Goal: Feedback & Contribution: Leave review/rating

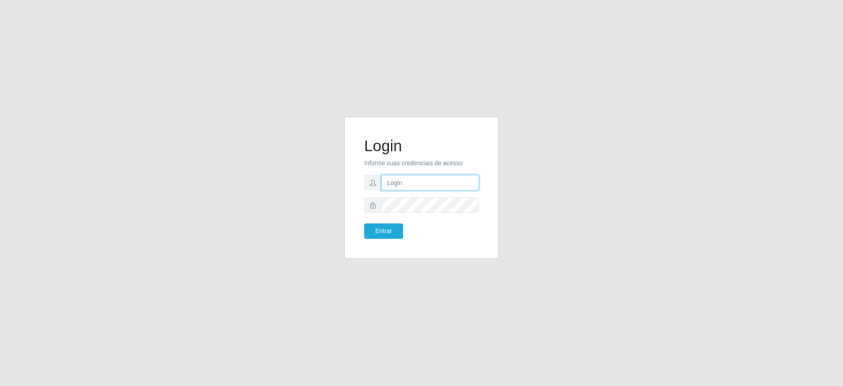
click at [418, 185] on input "text" at bounding box center [429, 182] width 97 height 15
type input "14879451754"
click at [364, 223] on button "Entrar" at bounding box center [383, 230] width 39 height 15
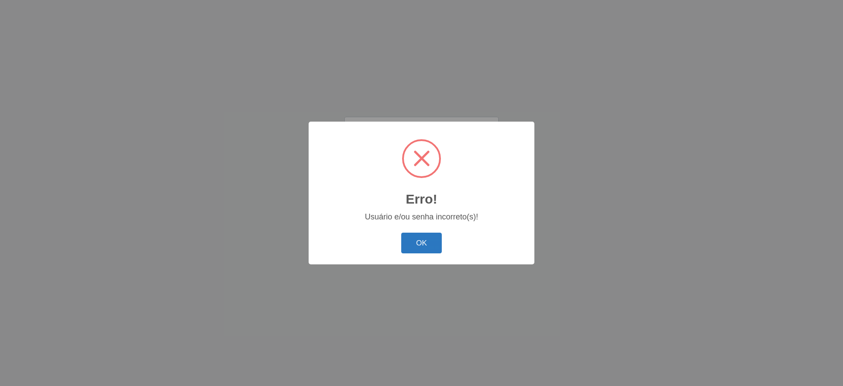
click at [426, 241] on button "OK" at bounding box center [421, 243] width 41 height 21
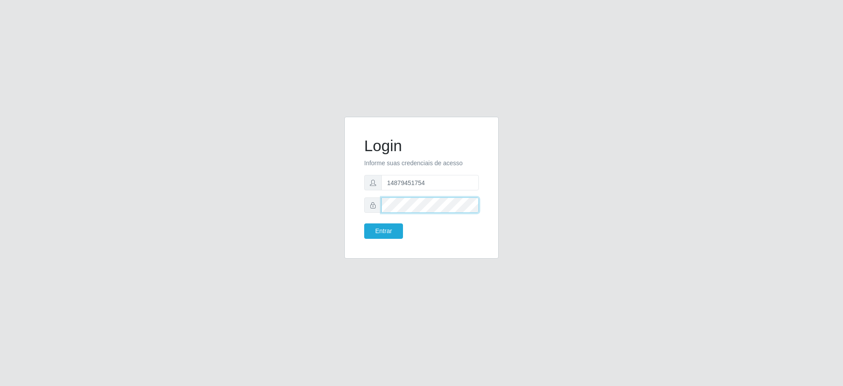
click at [171, 173] on div "Login Informe suas credenciais de acesso 14879451754 Entrar" at bounding box center [421, 193] width 502 height 152
click at [364, 223] on button "Entrar" at bounding box center [383, 230] width 39 height 15
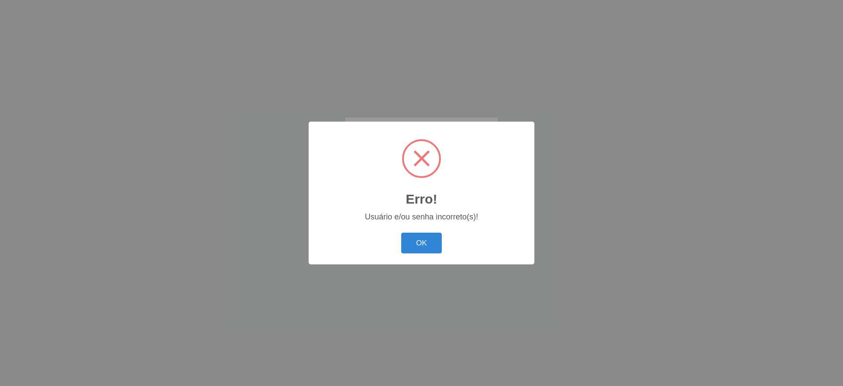
click at [401, 233] on button "OK" at bounding box center [421, 243] width 41 height 21
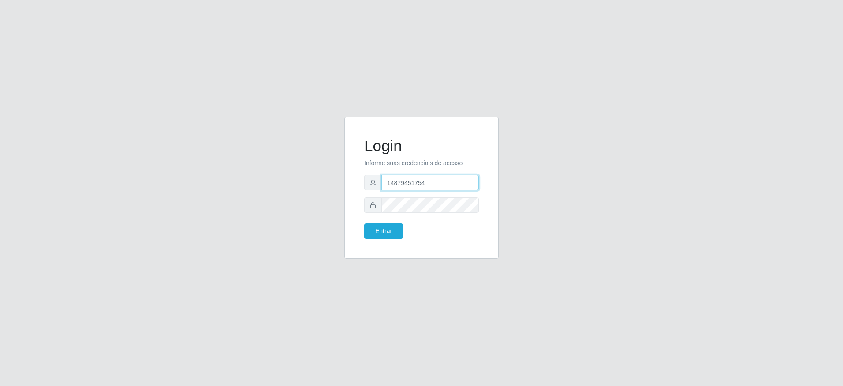
drag, startPoint x: 338, startPoint y: 159, endPoint x: 96, endPoint y: 112, distance: 246.9
click at [102, 112] on div "Login Informe suas credenciais de acesso 14879451754 Entrar" at bounding box center [421, 193] width 843 height 386
type input "[EMAIL_ADDRESS][DOMAIN_NAME]"
click at [364, 223] on button "Entrar" at bounding box center [383, 230] width 39 height 15
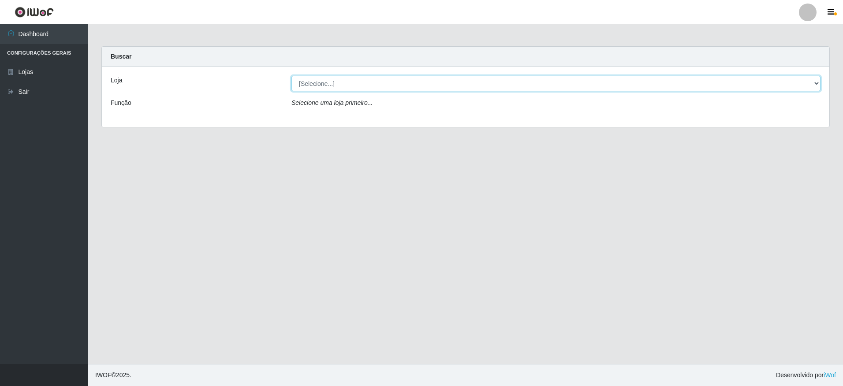
drag, startPoint x: 369, startPoint y: 78, endPoint x: 368, endPoint y: 86, distance: 7.1
click at [369, 82] on select "[Selecione...] Extrabom - Loja 05 [GEOGRAPHIC_DATA]" at bounding box center [555, 83] width 529 height 15
select select "494"
click at [291, 76] on select "[Selecione...] Extrabom - Loja 05 [GEOGRAPHIC_DATA]" at bounding box center [555, 83] width 529 height 15
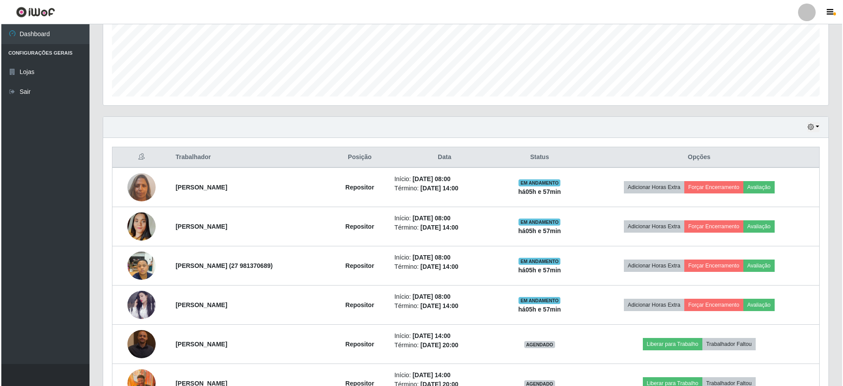
scroll to position [175, 0]
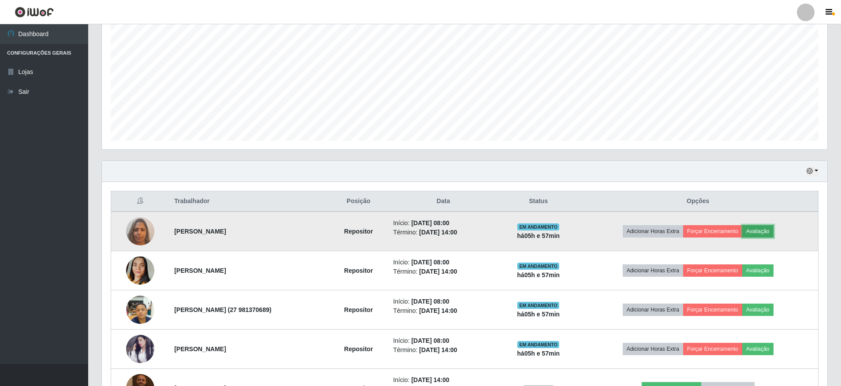
click at [767, 228] on button "Avaliação" at bounding box center [757, 231] width 31 height 12
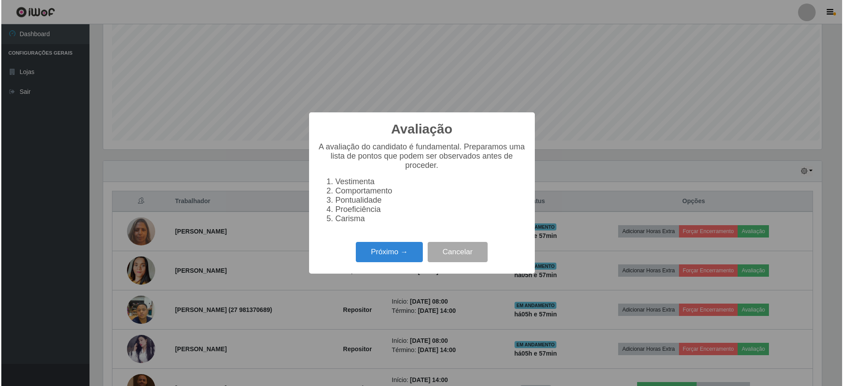
scroll to position [183, 721]
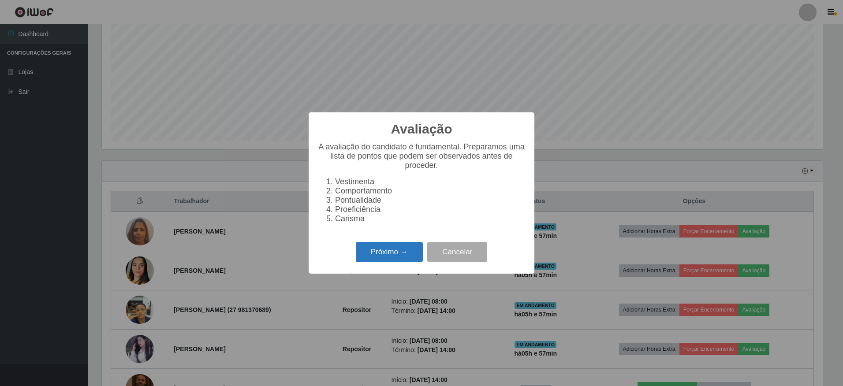
click at [404, 250] on button "Próximo →" at bounding box center [389, 252] width 67 height 21
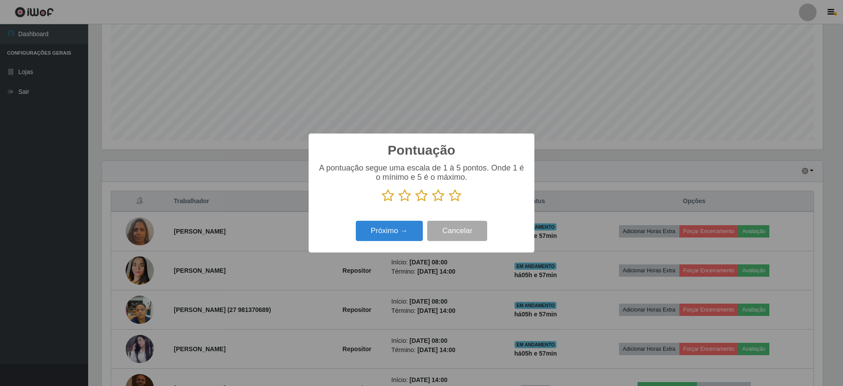
click at [452, 196] on icon at bounding box center [455, 195] width 12 height 13
click at [449, 202] on input "radio" at bounding box center [449, 202] width 0 height 0
click at [404, 226] on button "Próximo →" at bounding box center [389, 231] width 67 height 21
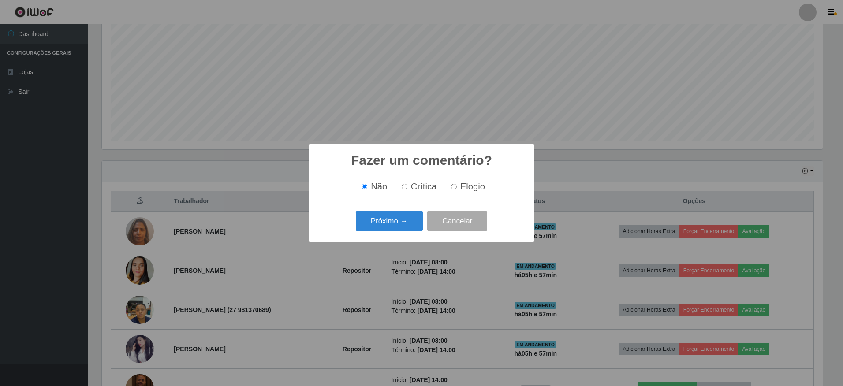
click at [466, 186] on span "Elogio" at bounding box center [472, 187] width 25 height 10
click at [457, 186] on input "Elogio" at bounding box center [454, 187] width 6 height 6
radio input "true"
click at [409, 220] on button "Próximo →" at bounding box center [389, 221] width 67 height 21
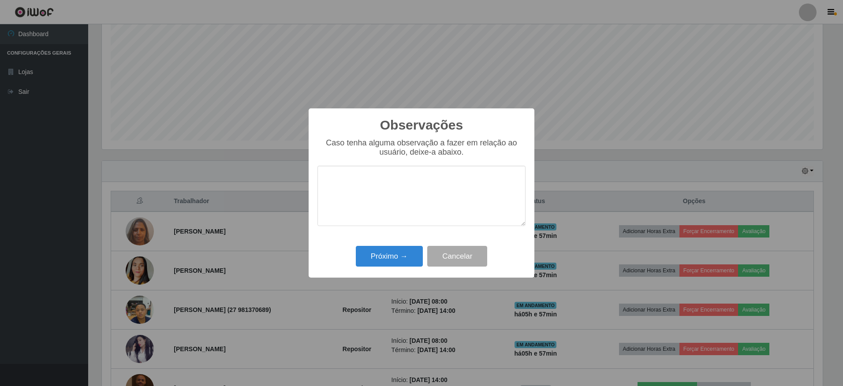
click at [378, 190] on textarea at bounding box center [421, 196] width 208 height 60
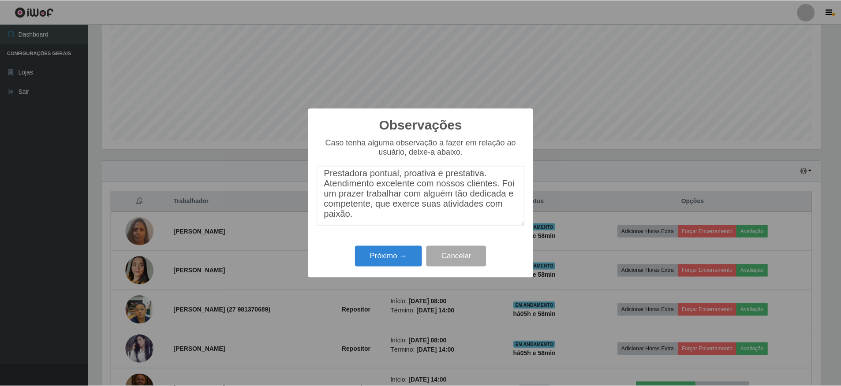
scroll to position [7, 0]
type textarea "Prestadora pontual, proativa e prestativa. Atendimento excelente com nossos cli…"
click at [403, 265] on button "Próximo →" at bounding box center [389, 256] width 67 height 21
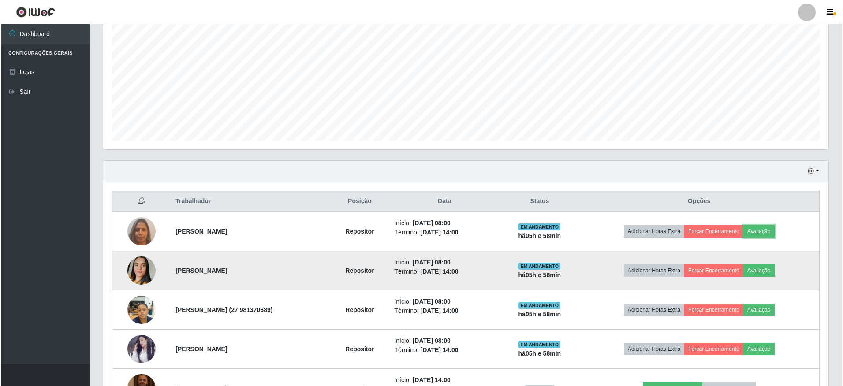
scroll to position [183, 725]
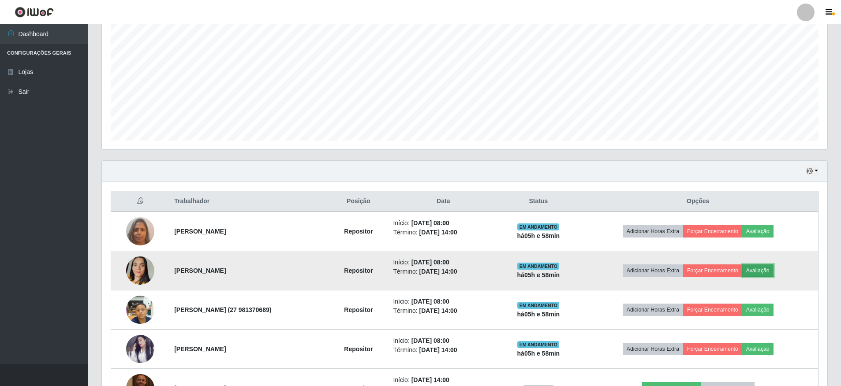
click at [773, 271] on button "Avaliação" at bounding box center [757, 270] width 31 height 12
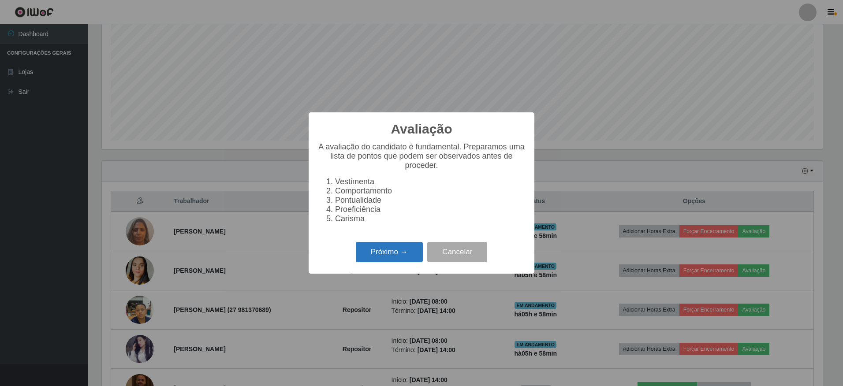
click at [410, 256] on button "Próximo →" at bounding box center [389, 252] width 67 height 21
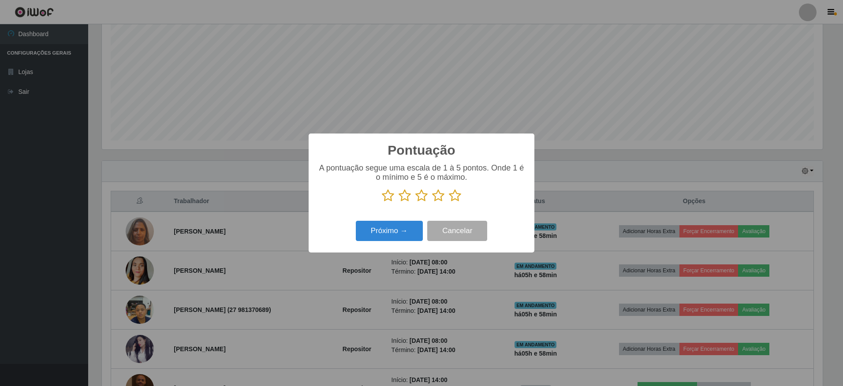
click at [452, 197] on icon at bounding box center [455, 195] width 12 height 13
click at [449, 202] on input "radio" at bounding box center [449, 202] width 0 height 0
click at [390, 233] on button "Próximo →" at bounding box center [389, 231] width 67 height 21
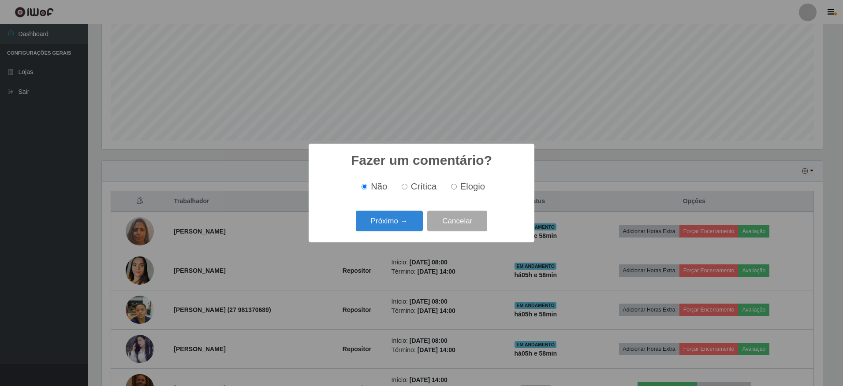
click at [468, 190] on span "Elogio" at bounding box center [472, 187] width 25 height 10
click at [457, 190] on input "Elogio" at bounding box center [454, 187] width 6 height 6
radio input "true"
click at [387, 225] on button "Próximo →" at bounding box center [389, 221] width 67 height 21
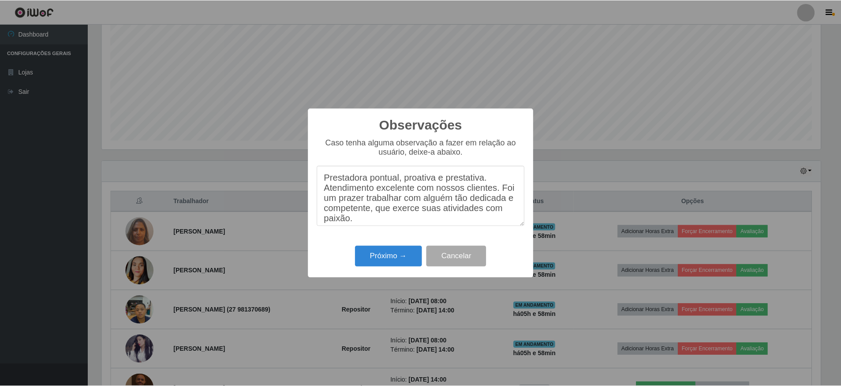
scroll to position [7, 0]
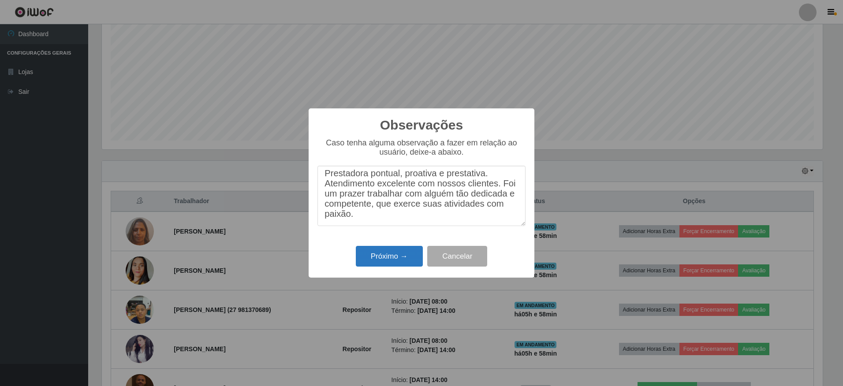
type textarea "Prestadora pontual, proativa e prestativa. Atendimento excelente com nossos cli…"
click at [398, 257] on button "Próximo →" at bounding box center [389, 256] width 67 height 21
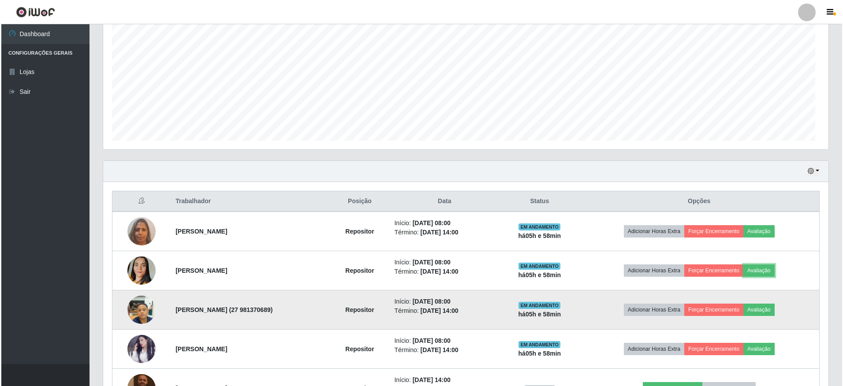
scroll to position [183, 725]
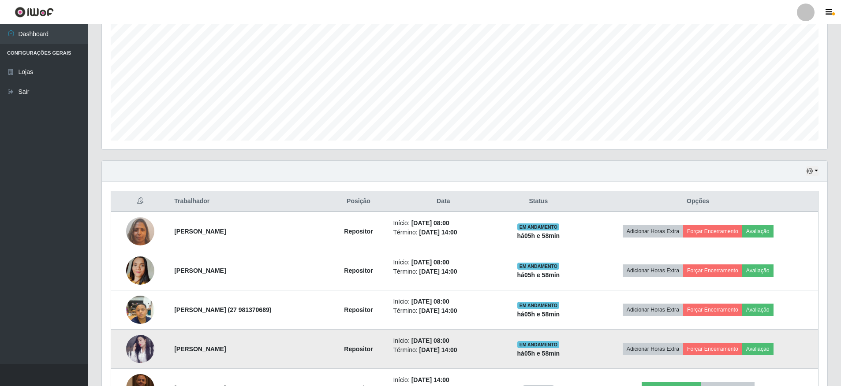
click at [786, 347] on td "Adicionar Horas Extra Forçar Encerramento Avaliação" at bounding box center [697, 349] width 240 height 39
click at [766, 353] on button "Avaliação" at bounding box center [757, 349] width 31 height 12
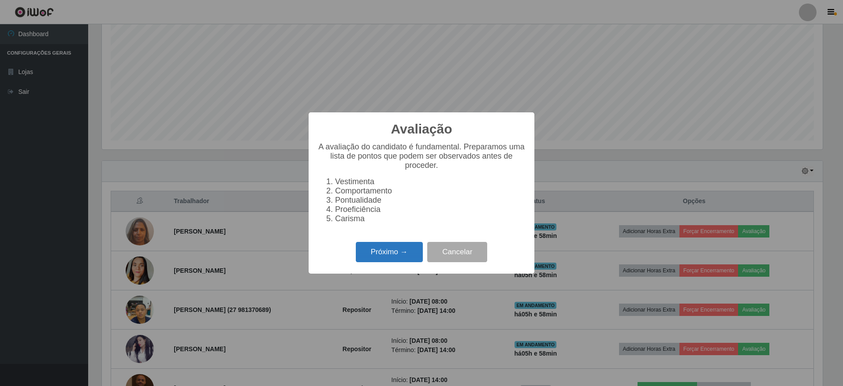
click at [416, 253] on button "Próximo →" at bounding box center [389, 252] width 67 height 21
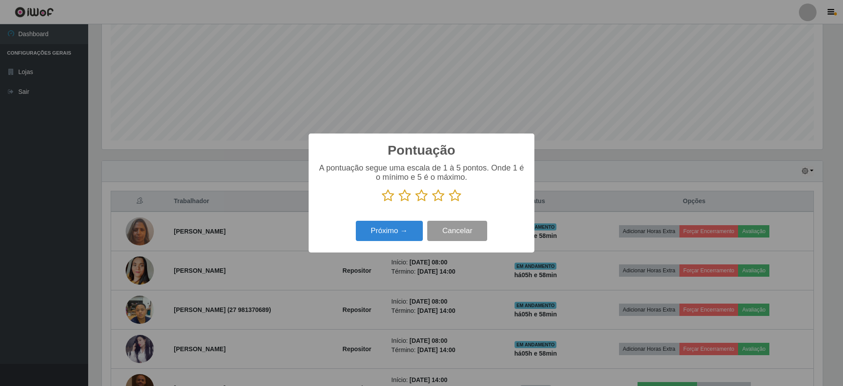
scroll to position [440562, 440024]
click at [450, 198] on icon at bounding box center [455, 195] width 12 height 13
click at [449, 202] on input "radio" at bounding box center [449, 202] width 0 height 0
click at [403, 227] on button "Próximo →" at bounding box center [389, 231] width 67 height 21
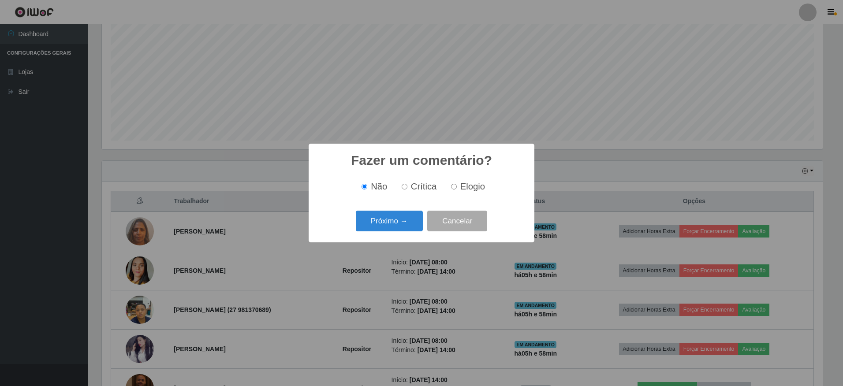
click at [455, 189] on input "Elogio" at bounding box center [454, 187] width 6 height 6
radio input "true"
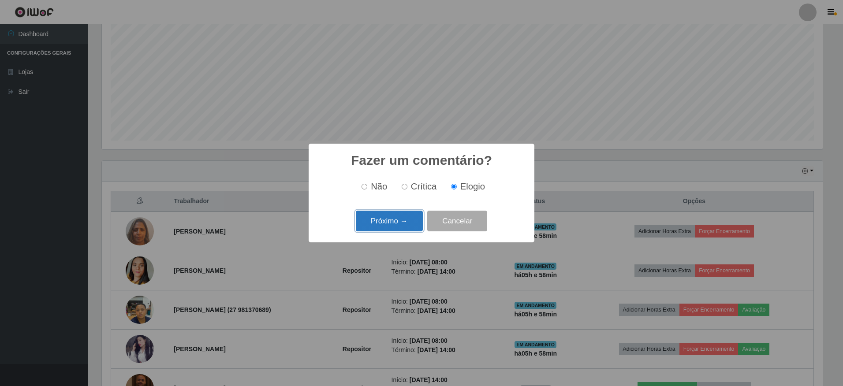
click at [414, 215] on button "Próximo →" at bounding box center [389, 221] width 67 height 21
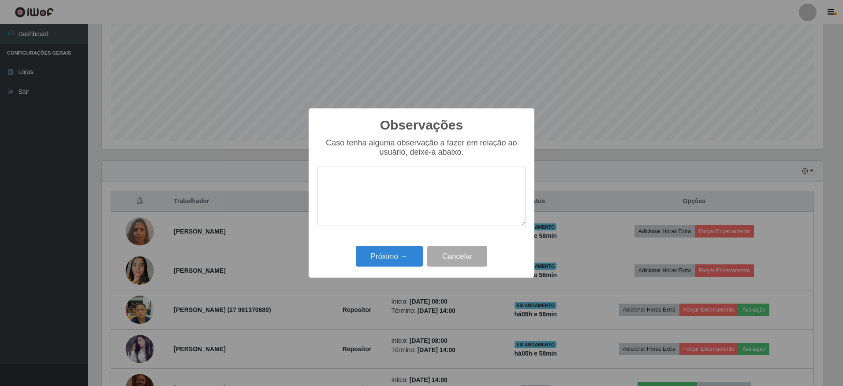
click at [374, 182] on textarea at bounding box center [421, 196] width 208 height 60
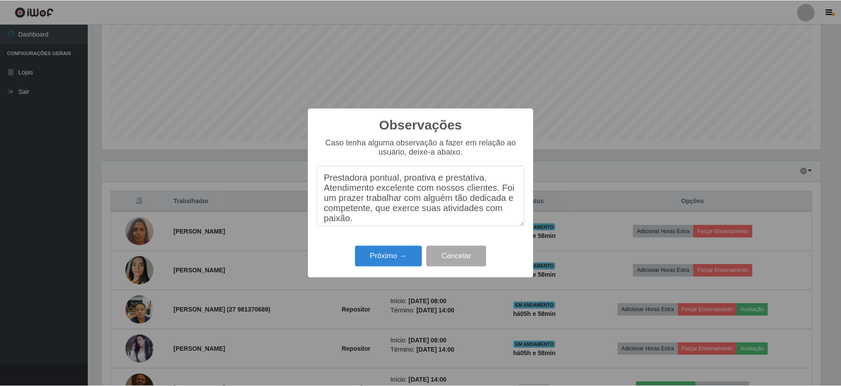
scroll to position [7, 0]
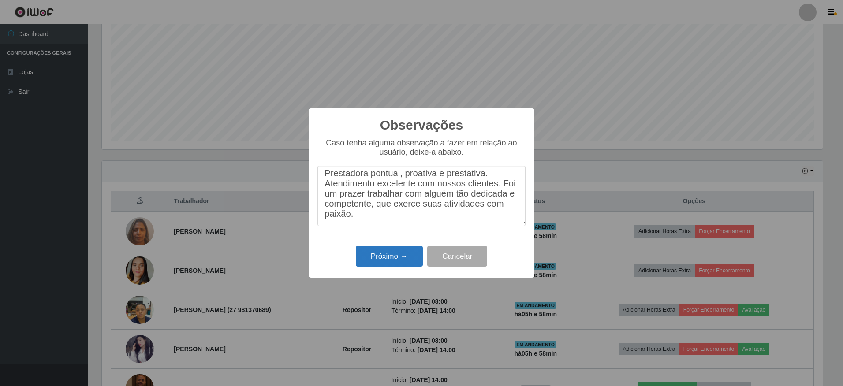
type textarea "Prestadora pontual, proativa e prestativa. Atendimento excelente com nossos cli…"
click at [403, 257] on button "Próximo →" at bounding box center [389, 256] width 67 height 21
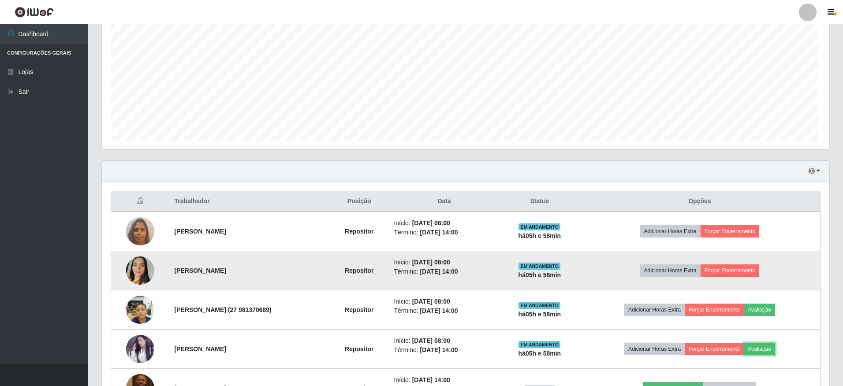
scroll to position [183, 725]
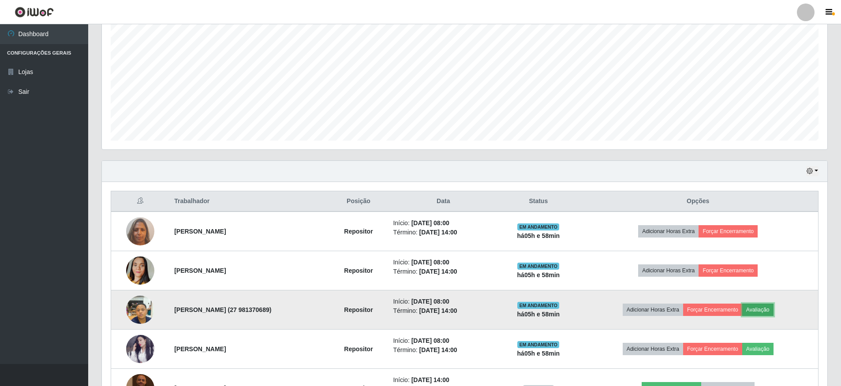
click at [759, 310] on button "Avaliação" at bounding box center [757, 310] width 31 height 12
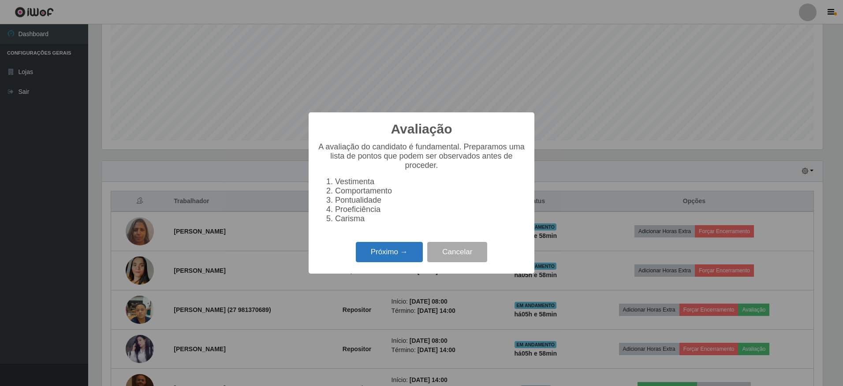
click at [401, 256] on button "Próximo →" at bounding box center [389, 252] width 67 height 21
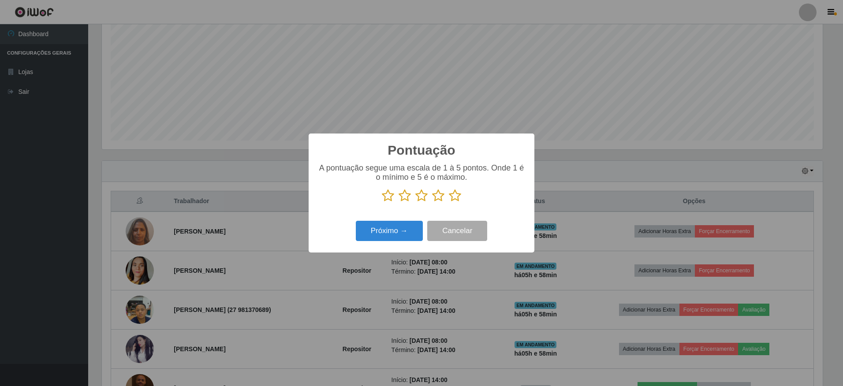
drag, startPoint x: 454, startPoint y: 197, endPoint x: 431, endPoint y: 212, distance: 27.4
click at [453, 199] on icon at bounding box center [455, 195] width 12 height 13
click at [449, 202] on input "radio" at bounding box center [449, 202] width 0 height 0
click at [413, 226] on button "Próximo →" at bounding box center [389, 231] width 67 height 21
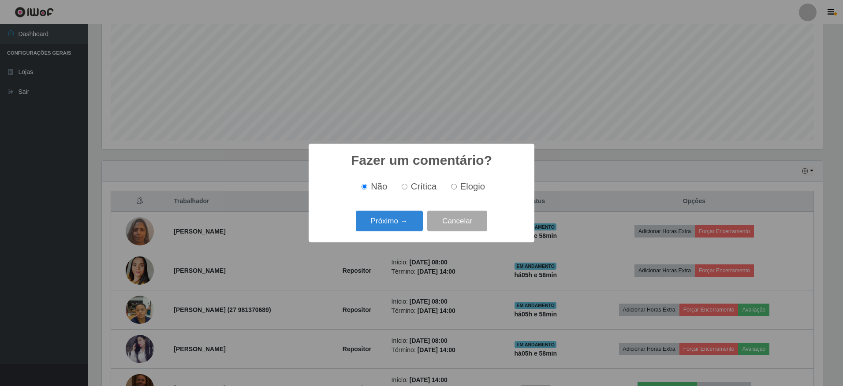
click at [460, 189] on span "Elogio" at bounding box center [472, 187] width 25 height 10
click at [457, 189] on input "Elogio" at bounding box center [454, 187] width 6 height 6
radio input "true"
click at [410, 224] on button "Próximo →" at bounding box center [389, 221] width 67 height 21
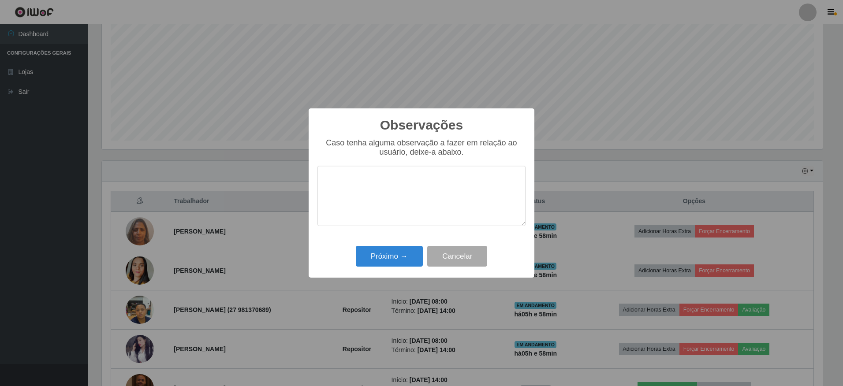
click at [380, 193] on textarea at bounding box center [421, 196] width 208 height 60
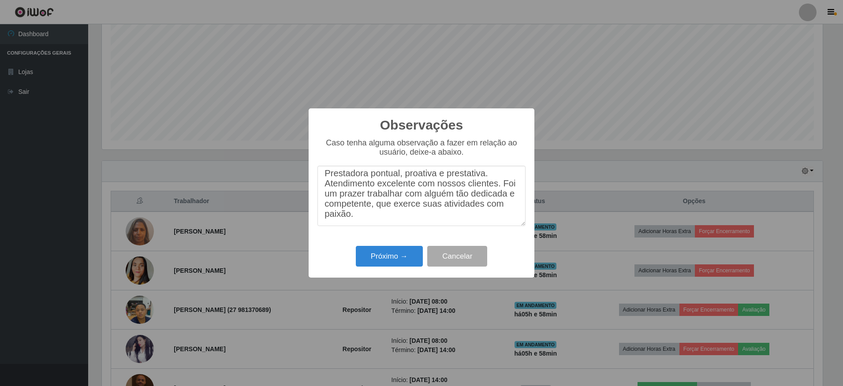
scroll to position [0, 0]
click at [369, 182] on textarea "Prestadora pontual, proativa e prestativa. Atendimento excelente com nossos cli…" at bounding box center [421, 196] width 208 height 60
click at [432, 183] on textarea "Prestador pontual, proativa e prestativa. Atendimento excelente com nossos clie…" at bounding box center [421, 196] width 208 height 60
click at [483, 184] on textarea "Prestador pontual, proativo e prestativa. Atendimento excelente com nossos clie…" at bounding box center [421, 196] width 208 height 60
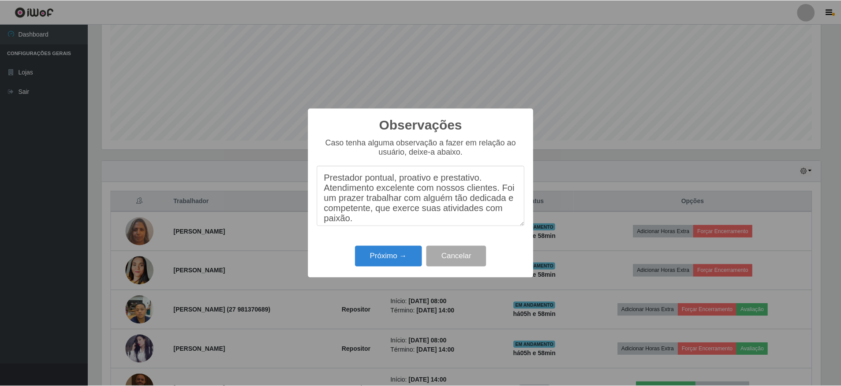
scroll to position [13, 0]
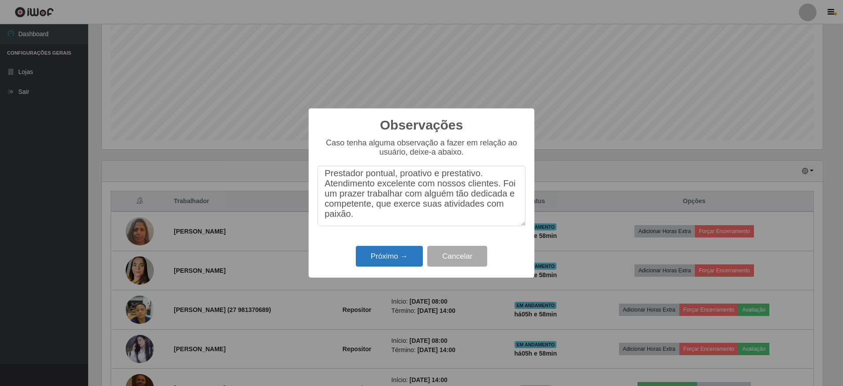
type textarea "Prestador pontual, proativo e prestativo. Atendimento excelente com nossos clie…"
click at [395, 258] on button "Próximo →" at bounding box center [389, 256] width 67 height 21
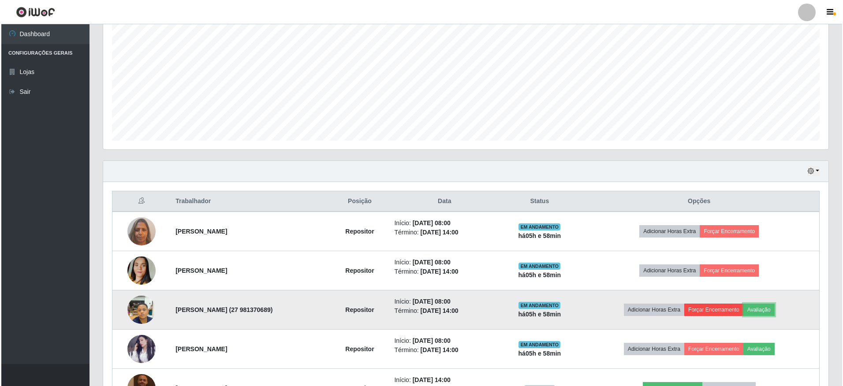
scroll to position [0, 0]
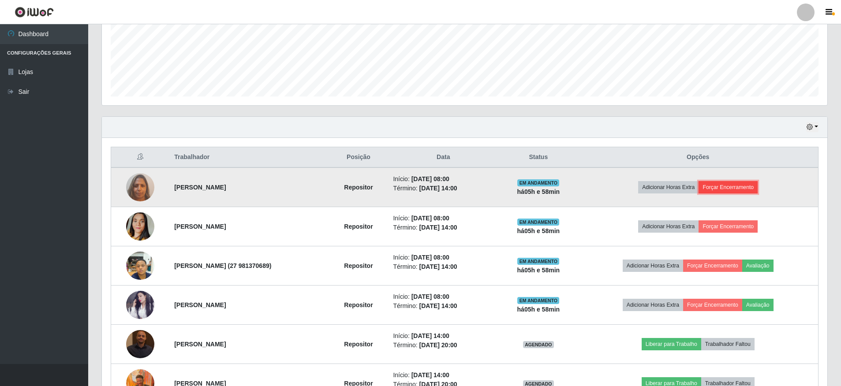
click at [729, 188] on button "Forçar Encerramento" at bounding box center [727, 187] width 59 height 12
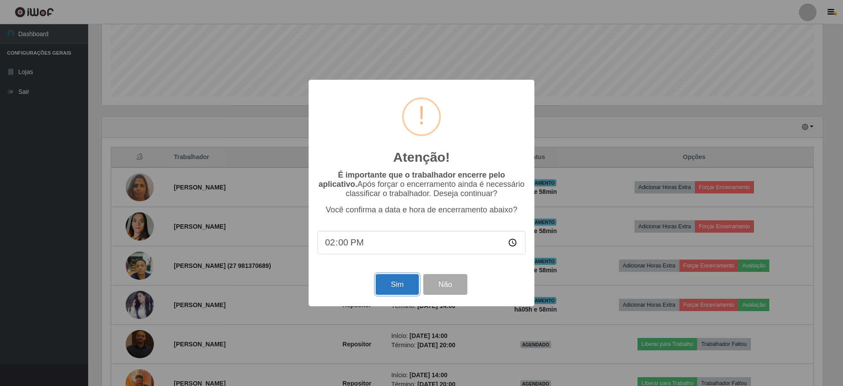
click at [378, 282] on button "Sim" at bounding box center [397, 284] width 43 height 21
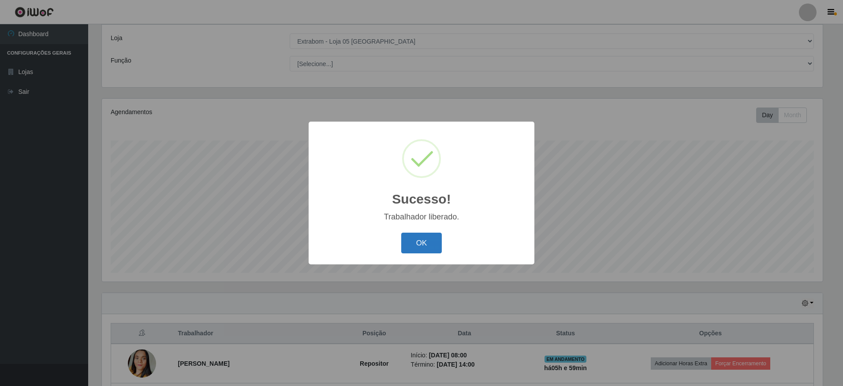
click at [433, 245] on button "OK" at bounding box center [421, 243] width 41 height 21
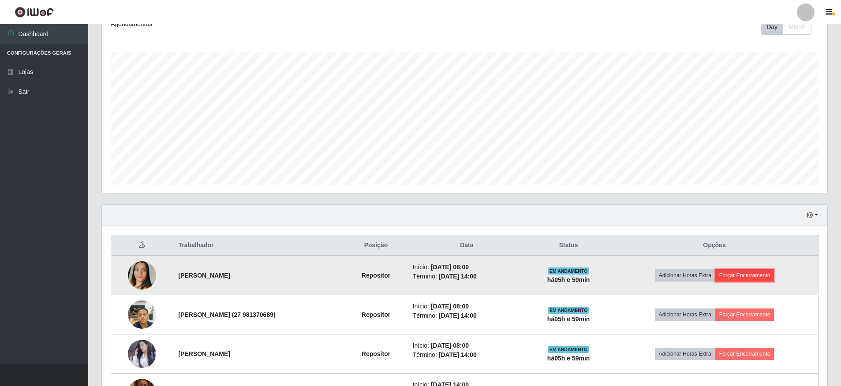
click at [738, 276] on button "Forçar Encerramento" at bounding box center [744, 275] width 59 height 12
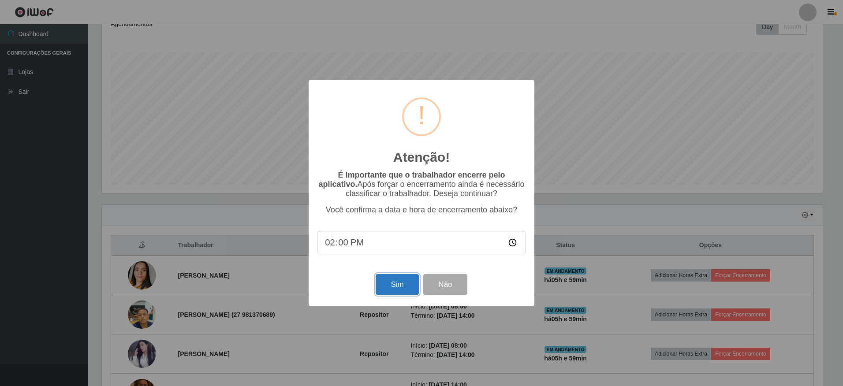
click at [383, 286] on button "Sim" at bounding box center [397, 284] width 43 height 21
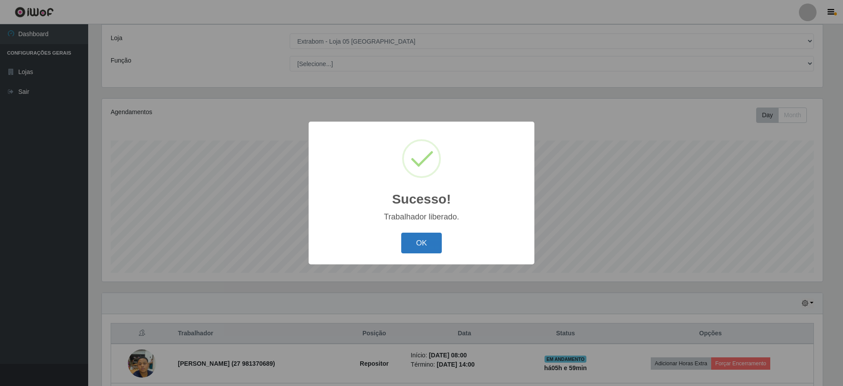
click at [436, 246] on button "OK" at bounding box center [421, 243] width 41 height 21
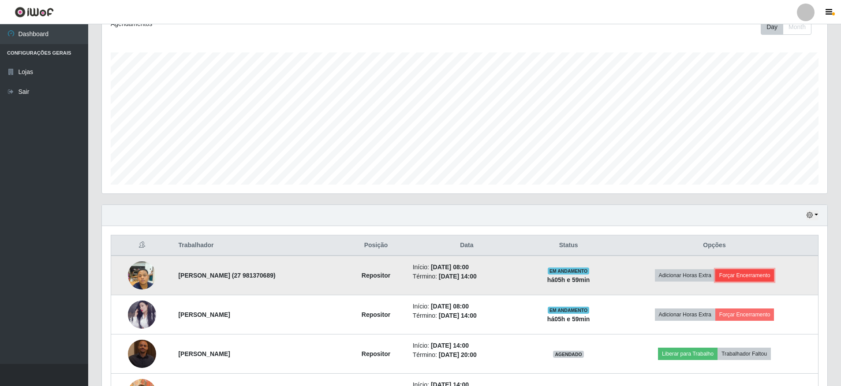
click at [770, 273] on button "Forçar Encerramento" at bounding box center [744, 275] width 59 height 12
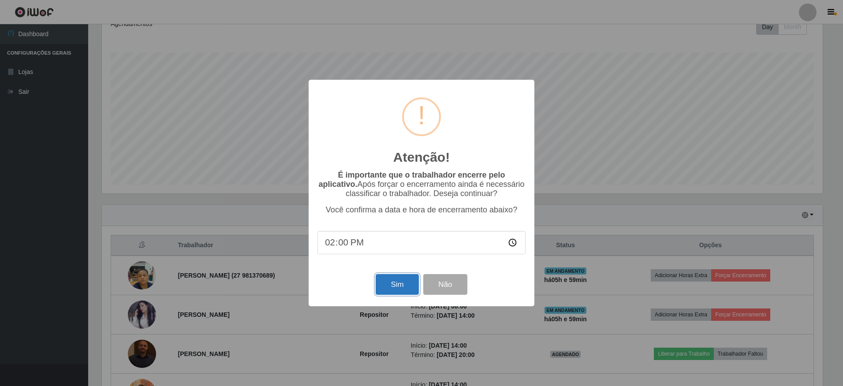
click at [402, 285] on button "Sim" at bounding box center [397, 284] width 43 height 21
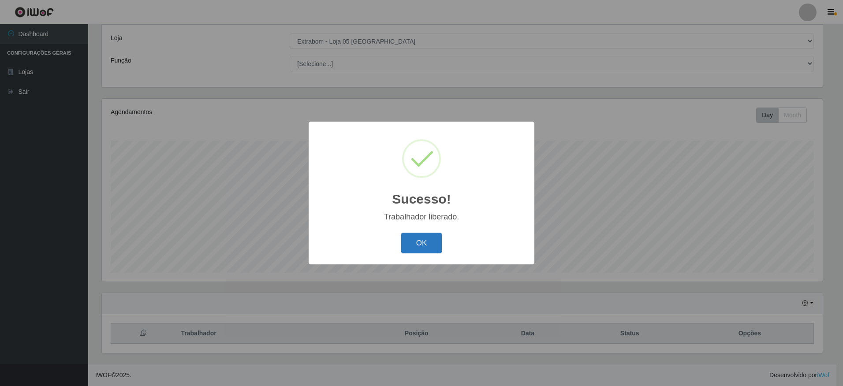
click at [414, 242] on button "OK" at bounding box center [421, 243] width 41 height 21
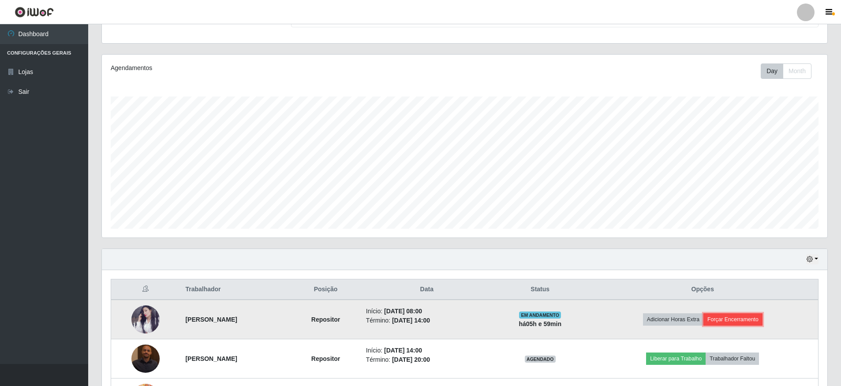
click at [749, 321] on button "Forçar Encerramento" at bounding box center [732, 319] width 59 height 12
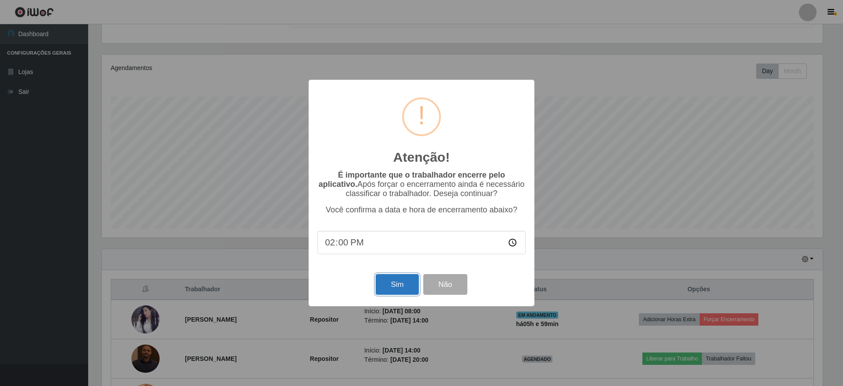
click at [405, 283] on button "Sim" at bounding box center [397, 284] width 43 height 21
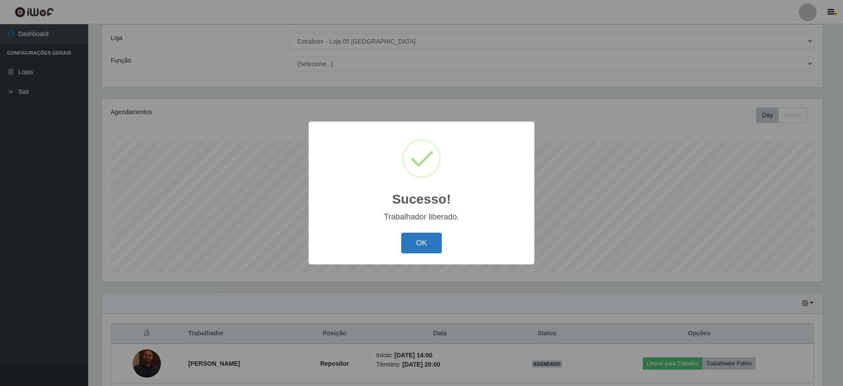
click at [423, 243] on button "OK" at bounding box center [421, 243] width 41 height 21
